Goal: Information Seeking & Learning: Learn about a topic

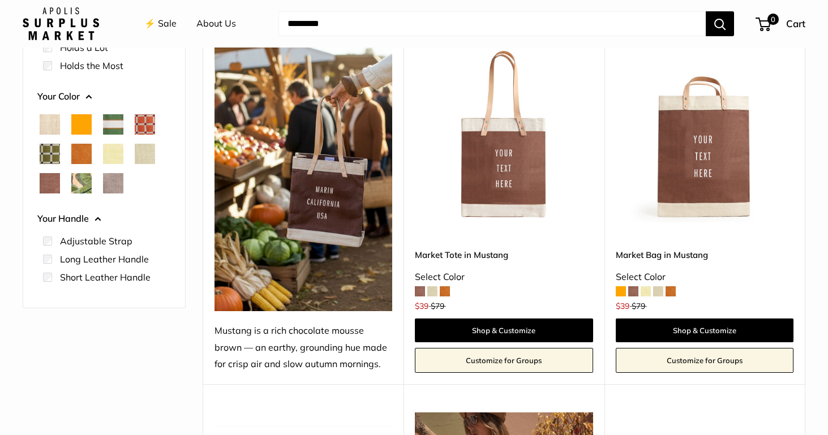
scroll to position [236, 0]
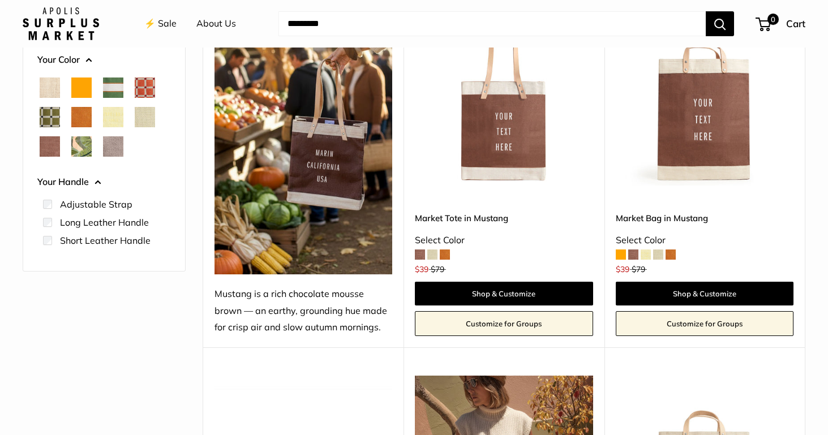
click at [215, 21] on link "About Us" at bounding box center [216, 23] width 40 height 17
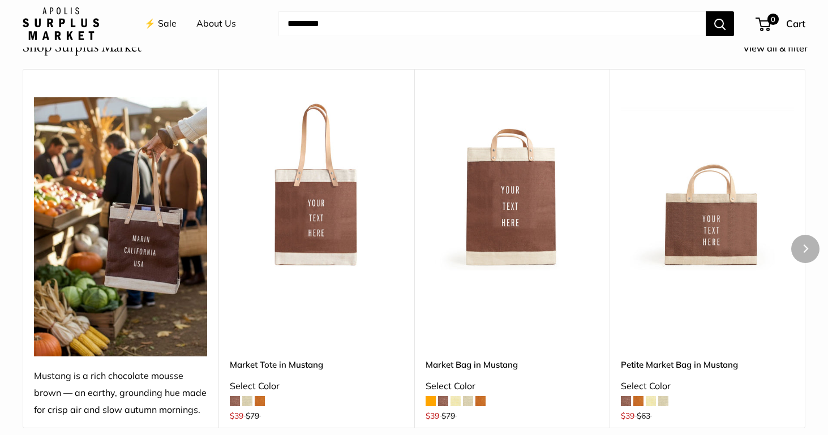
scroll to position [2068, 0]
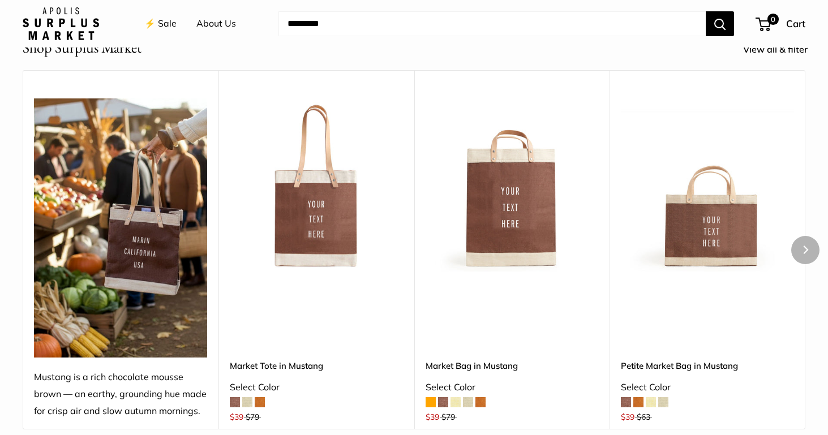
click at [468, 398] on span at bounding box center [468, 402] width 10 height 10
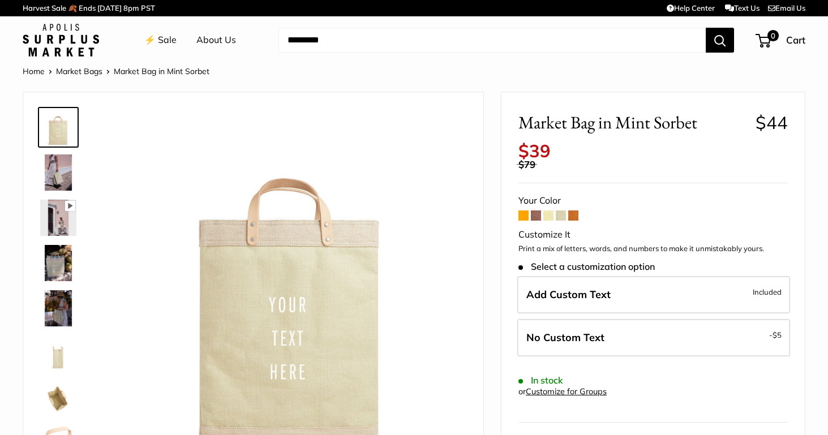
click at [546, 211] on span at bounding box center [548, 216] width 10 height 10
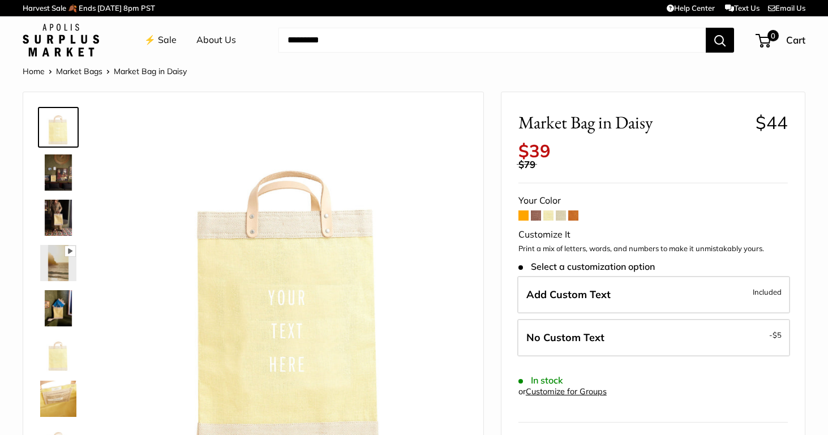
click at [561, 211] on span at bounding box center [561, 216] width 10 height 10
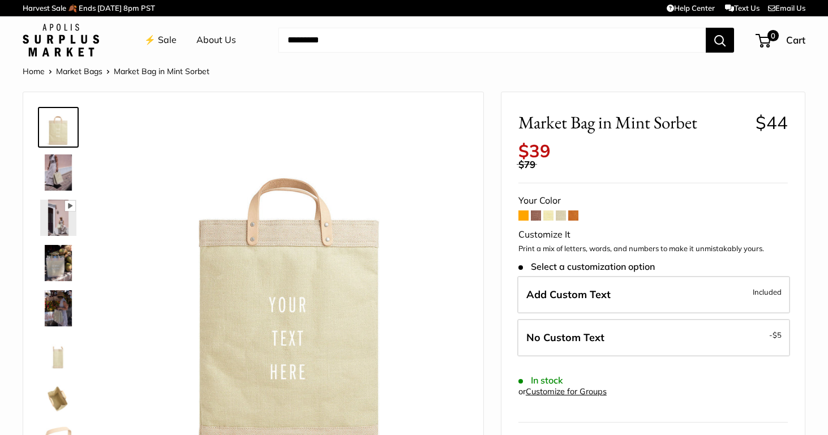
click at [573, 211] on span at bounding box center [573, 216] width 10 height 10
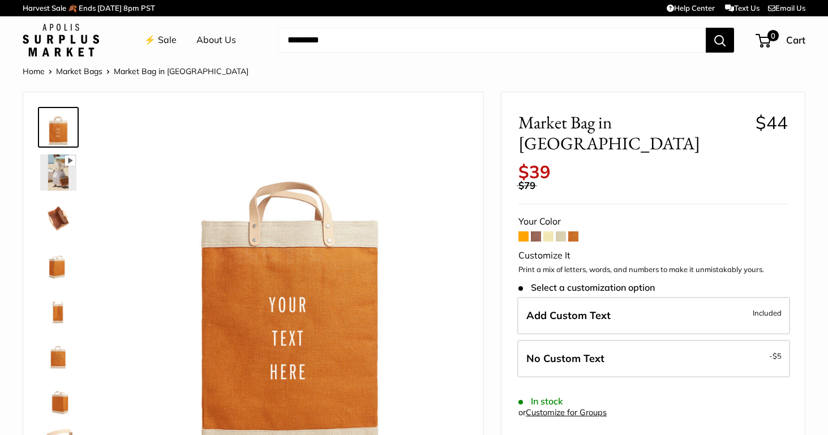
click at [539, 232] on span at bounding box center [536, 237] width 10 height 10
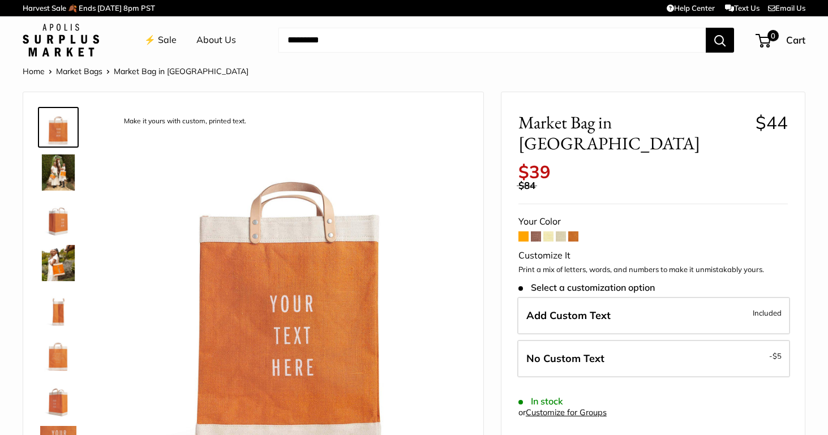
click at [537, 232] on span at bounding box center [536, 237] width 10 height 10
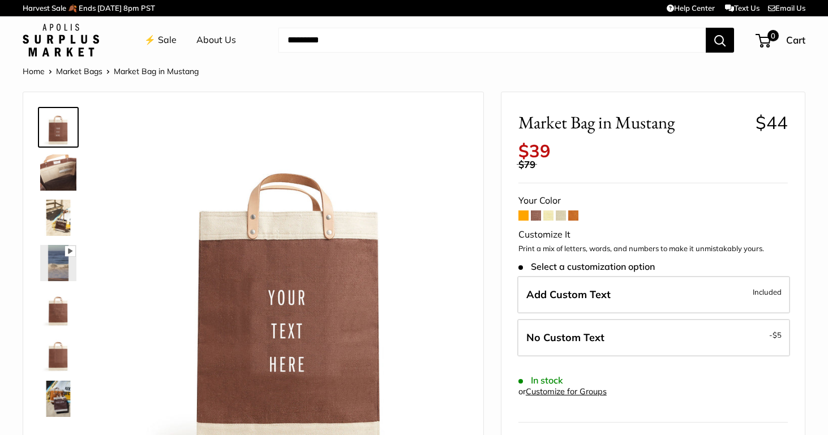
click at [67, 305] on img at bounding box center [58, 308] width 36 height 36
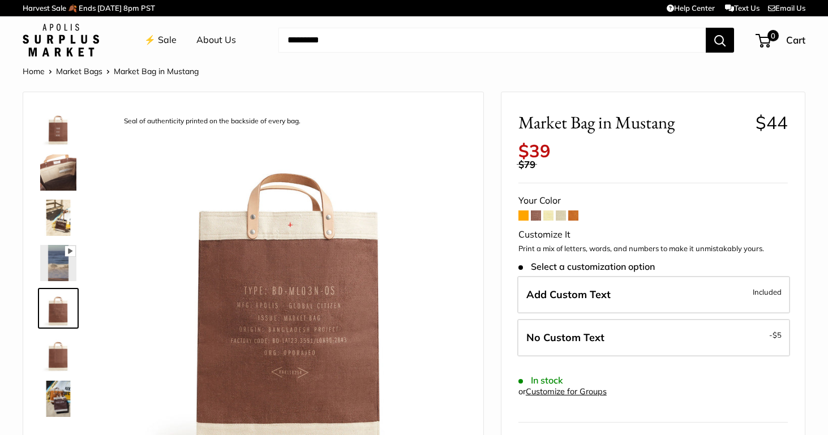
click at [65, 348] on img at bounding box center [58, 354] width 36 height 36
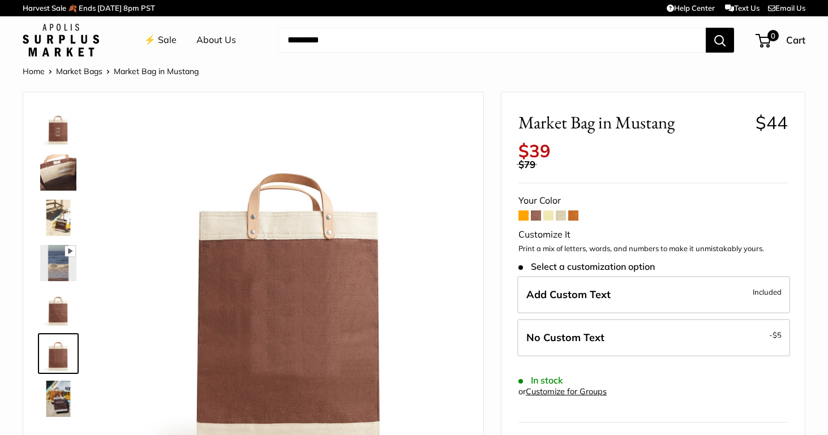
click at [166, 40] on link "⚡️ Sale" at bounding box center [160, 40] width 32 height 17
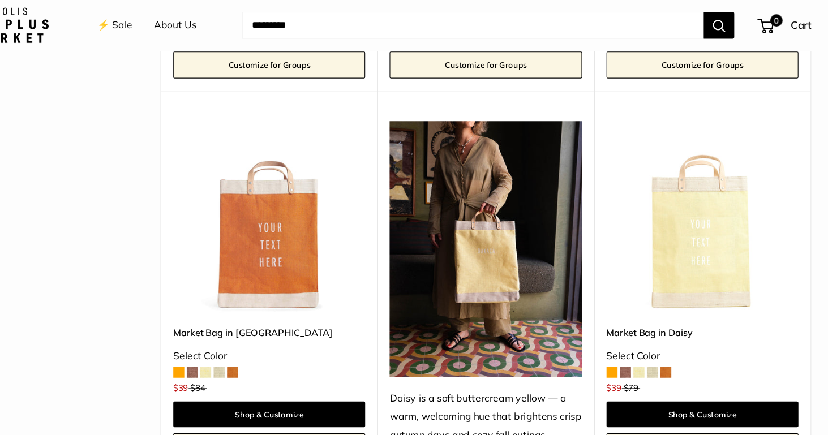
scroll to position [1323, 0]
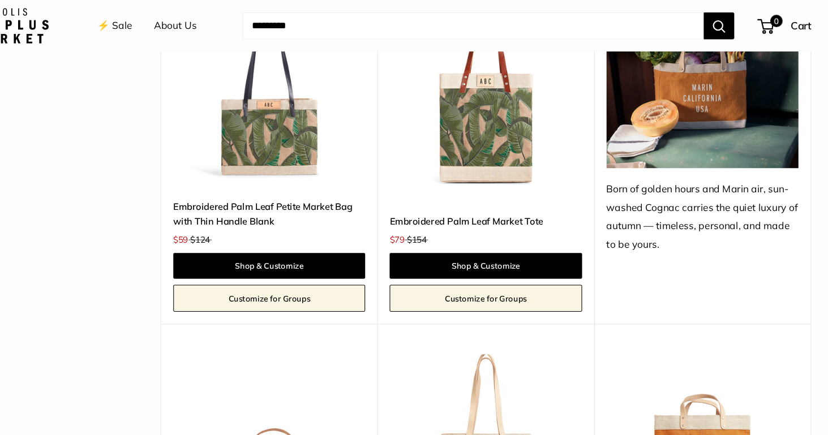
click at [643, 125] on img at bounding box center [705, 75] width 178 height 160
click at [635, 179] on div "Born of golden hours and Marin air, sun-washed Cognac carries the quiet luxury …" at bounding box center [705, 201] width 178 height 68
click at [196, 24] on link "About Us" at bounding box center [216, 23] width 40 height 17
